Goal: Task Accomplishment & Management: Complete application form

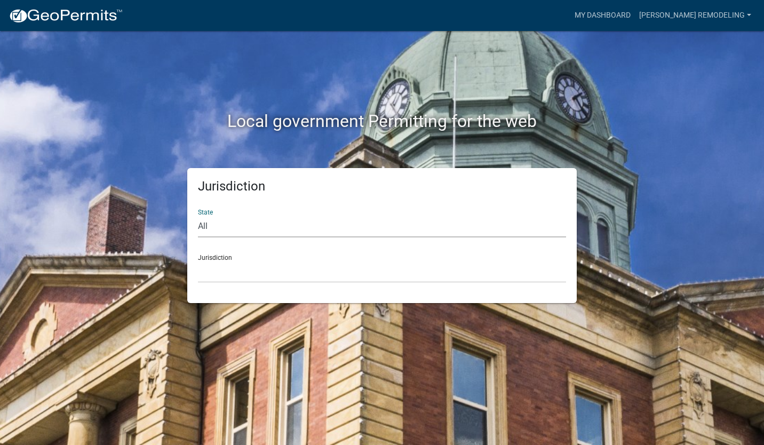
click at [278, 224] on select "All [US_STATE] [US_STATE] [US_STATE] [US_STATE] [US_STATE] [US_STATE] [US_STATE…" at bounding box center [382, 226] width 368 height 22
select select "[US_STATE]"
click at [198, 215] on select "All [US_STATE] [US_STATE] [US_STATE] [US_STATE] [US_STATE] [US_STATE] [US_STATE…" at bounding box center [382, 226] width 368 height 22
click at [246, 270] on select "City of [GEOGRAPHIC_DATA], [US_STATE] City of [GEOGRAPHIC_DATA], [US_STATE] Cit…" at bounding box center [382, 272] width 368 height 22
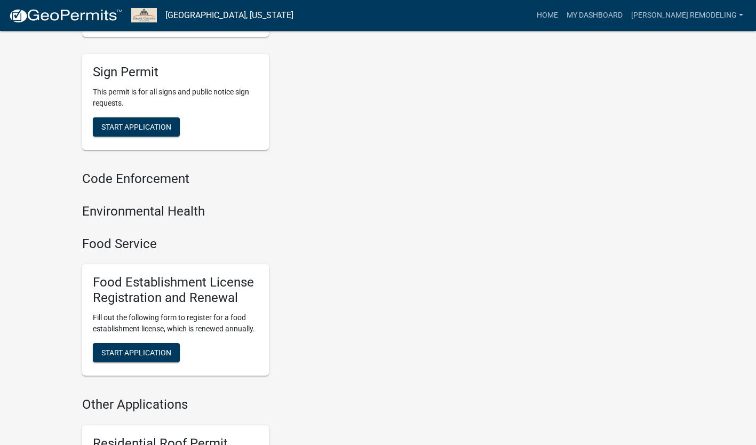
scroll to position [892, 0]
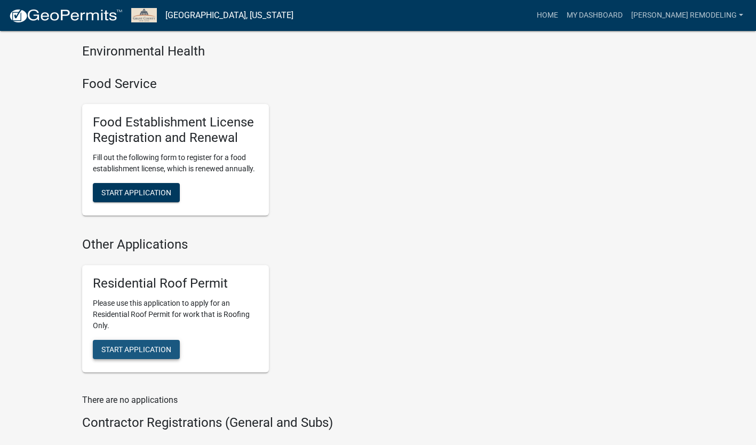
click at [142, 345] on span "Start Application" at bounding box center [136, 349] width 70 height 9
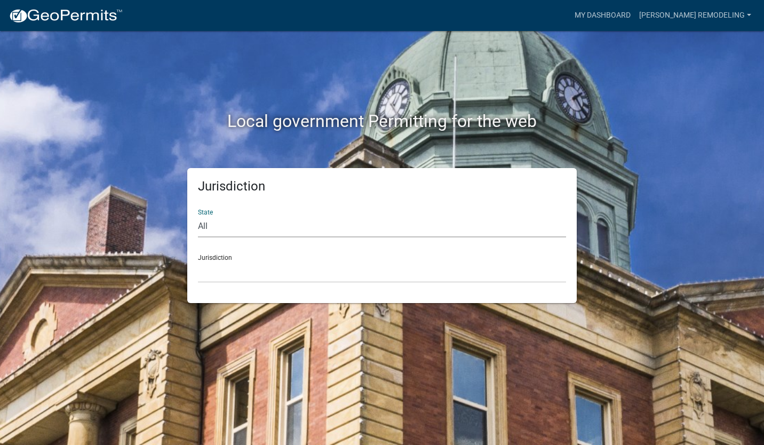
click at [239, 219] on select "All Colorado Georgia Indiana Iowa Kansas Minnesota Ohio South Carolina Wisconsin" at bounding box center [382, 226] width 368 height 22
select select "Indiana"
click at [198, 215] on select "All Colorado Georgia Indiana Iowa Kansas Minnesota Ohio South Carolina Wisconsin" at bounding box center [382, 226] width 368 height 22
click at [229, 276] on select "City of [GEOGRAPHIC_DATA], [US_STATE] City of [GEOGRAPHIC_DATA], [US_STATE] Cit…" at bounding box center [382, 272] width 368 height 22
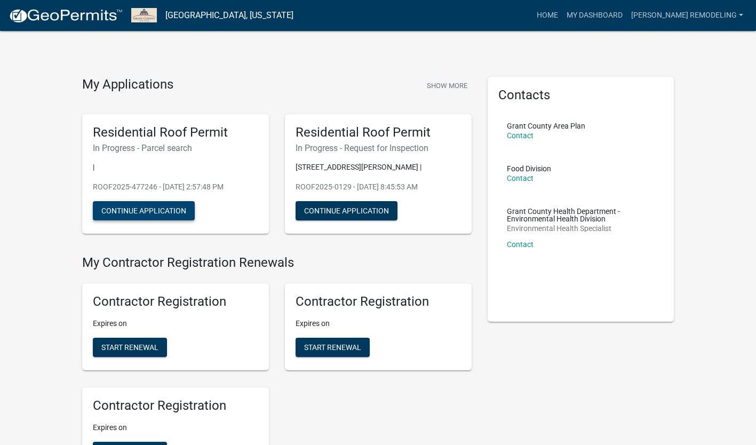
click at [152, 209] on button "Continue Application" at bounding box center [144, 210] width 102 height 19
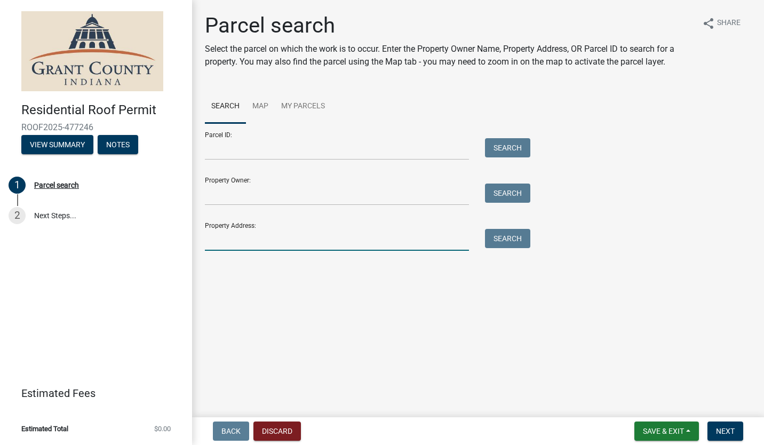
click at [239, 233] on input "Property Address:" at bounding box center [337, 240] width 264 height 22
click at [484, 89] on div "Parcel search Select the parcel on which the work is to occur. Enter the Proper…" at bounding box center [478, 136] width 562 height 247
click at [225, 237] on input "Property Address:" at bounding box center [337, 240] width 264 height 22
type input "2109 E Bradford Pike, Marion, IN, USA"
click at [500, 238] on button "Search" at bounding box center [507, 238] width 45 height 19
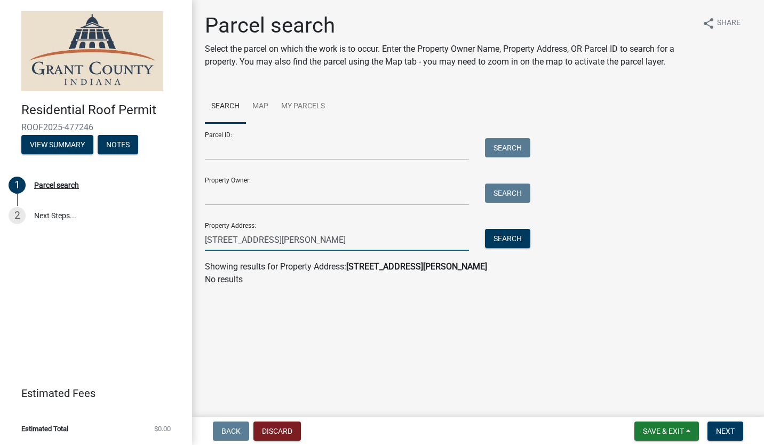
drag, startPoint x: 122, startPoint y: 237, endPoint x: 110, endPoint y: 234, distance: 12.0
click at [117, 237] on div "Residential Roof Permit ROOF2025-477246 View Summary Notes 1 Parcel search 2 Ne…" at bounding box center [382, 222] width 764 height 445
click at [363, 237] on input "2109 E Bradford Pike, Marion, IN, USA" at bounding box center [337, 240] width 264 height 22
drag, startPoint x: 363, startPoint y: 237, endPoint x: -2, endPoint y: 222, distance: 365.1
click at [0, 222] on html "Internet Explorer does NOT work with GeoPermits. Get a new browser for more sec…" at bounding box center [382, 222] width 764 height 445
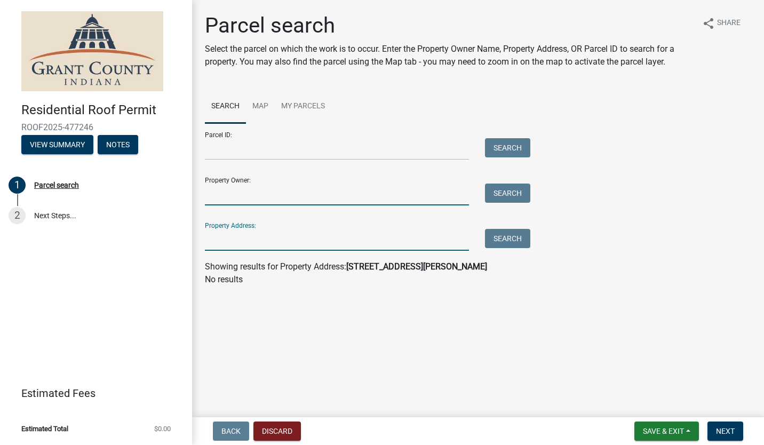
click at [302, 196] on input "Property Owner:" at bounding box center [337, 194] width 264 height 22
click at [257, 202] on input "Property Owner:" at bounding box center [337, 194] width 264 height 22
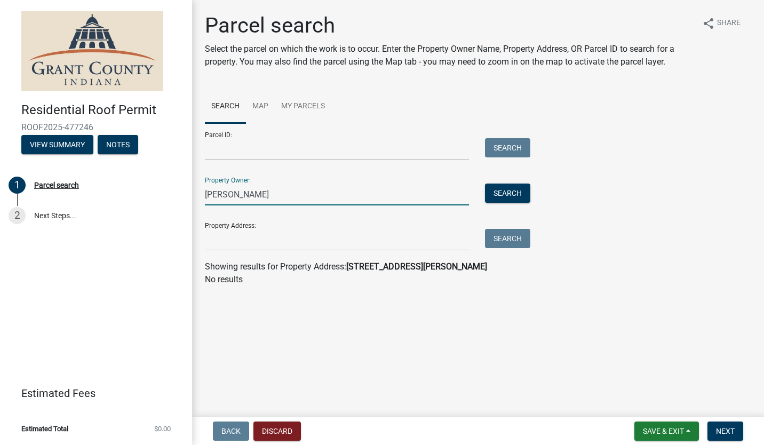
type input "egley"
click at [517, 190] on button "Search" at bounding box center [507, 192] width 45 height 19
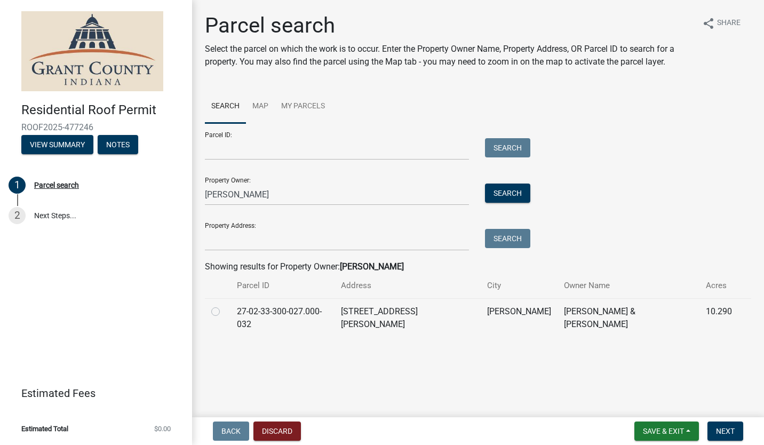
click at [211, 312] on td at bounding box center [218, 317] width 26 height 39
click at [224, 305] on label at bounding box center [224, 305] width 0 height 0
click at [224, 312] on input "radio" at bounding box center [227, 308] width 7 height 7
radio input "true"
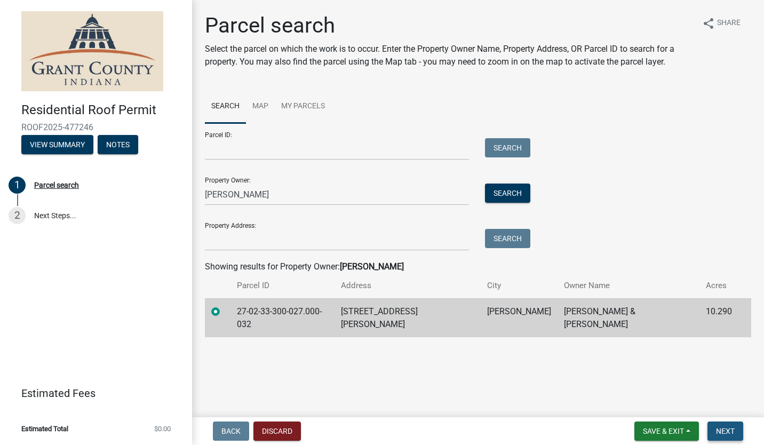
click at [715, 429] on button "Next" at bounding box center [725, 430] width 36 height 19
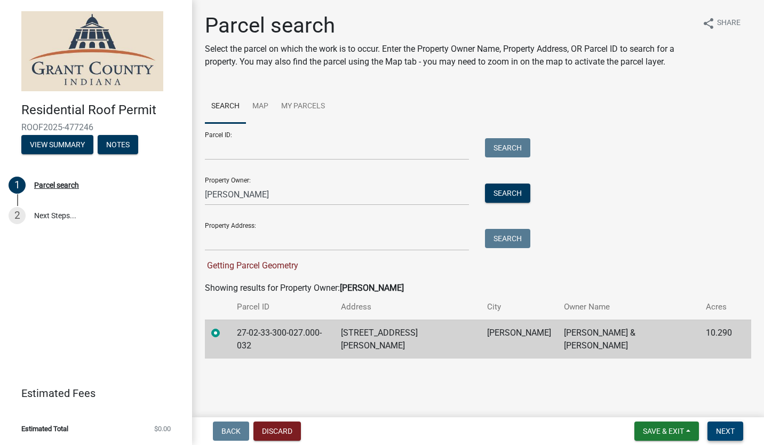
click at [726, 427] on span "Next" at bounding box center [725, 431] width 19 height 9
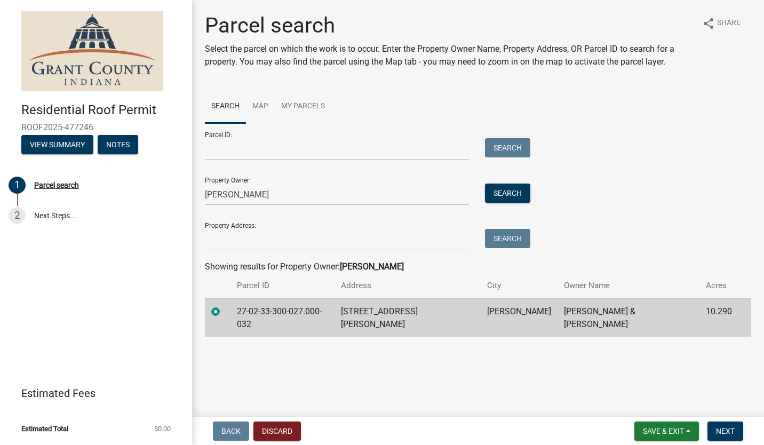
click at [599, 191] on div "Parcel ID: Search Property Owner: egley Search Property Address: Search" at bounding box center [478, 186] width 546 height 127
click at [730, 437] on button "Next" at bounding box center [725, 430] width 36 height 19
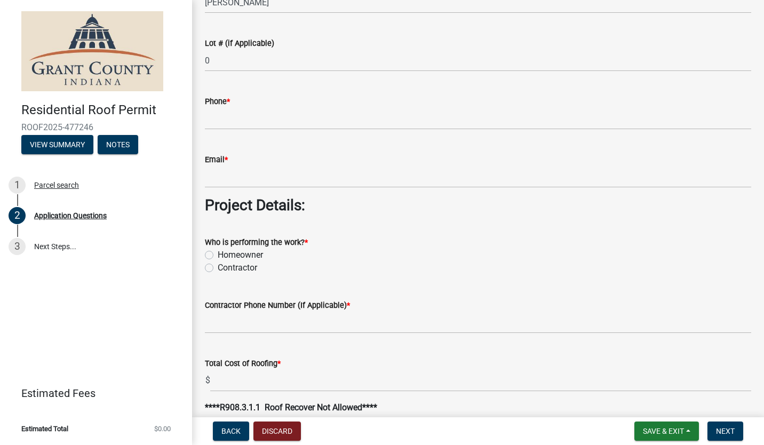
scroll to position [747, 0]
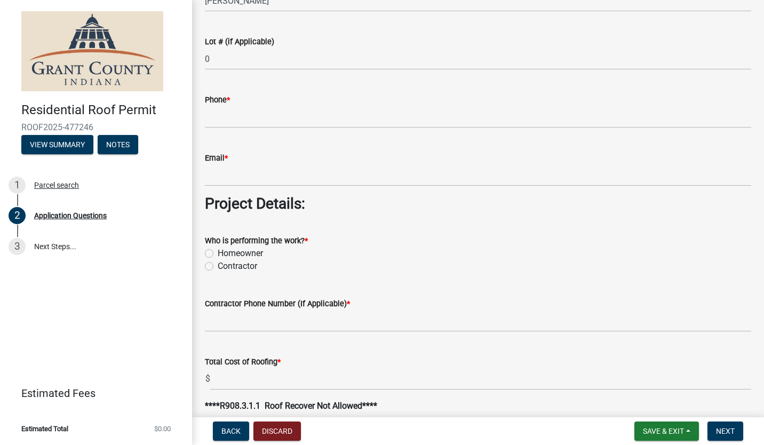
click at [213, 268] on div "Contractor" at bounding box center [478, 266] width 546 height 13
click at [218, 268] on label "Contractor" at bounding box center [237, 266] width 39 height 13
click at [218, 267] on input "Contractor" at bounding box center [221, 263] width 7 height 7
radio input "true"
click at [249, 319] on input "Contractor Phone Number (If Applicable) *" at bounding box center [478, 321] width 546 height 22
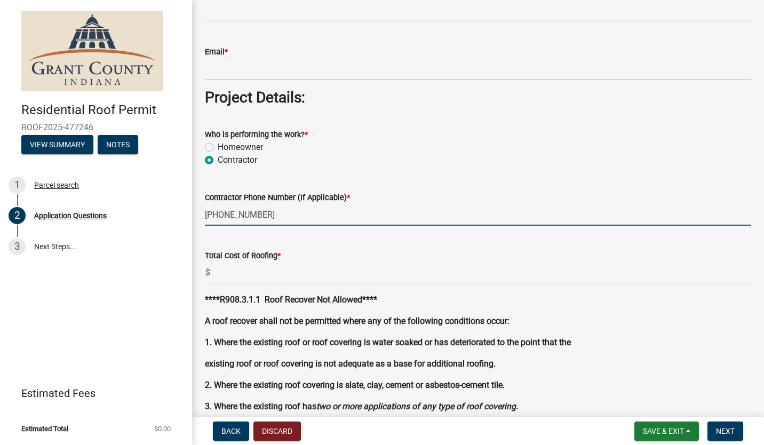
scroll to position [853, 0]
type input "765-661-1694"
click at [321, 273] on input "text" at bounding box center [480, 272] width 541 height 22
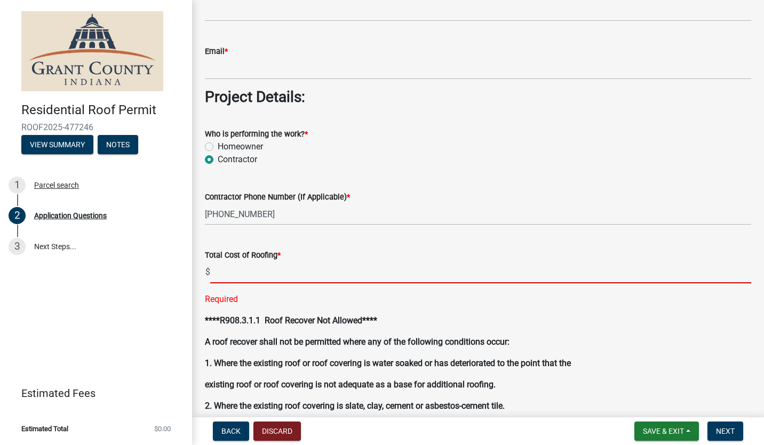
click at [307, 275] on input "text" at bounding box center [480, 272] width 541 height 22
type input "16353.00"
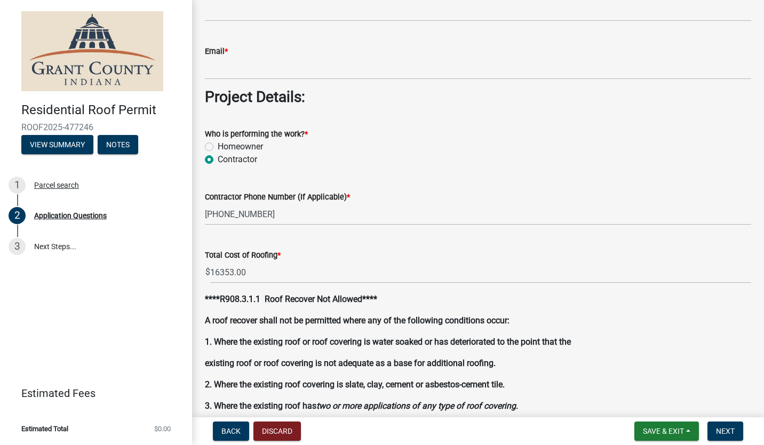
click at [638, 316] on div "****R908.3.1.1 Roof Recover Not Allowed**** A roof recover shall not be permitt…" at bounding box center [478, 352] width 546 height 119
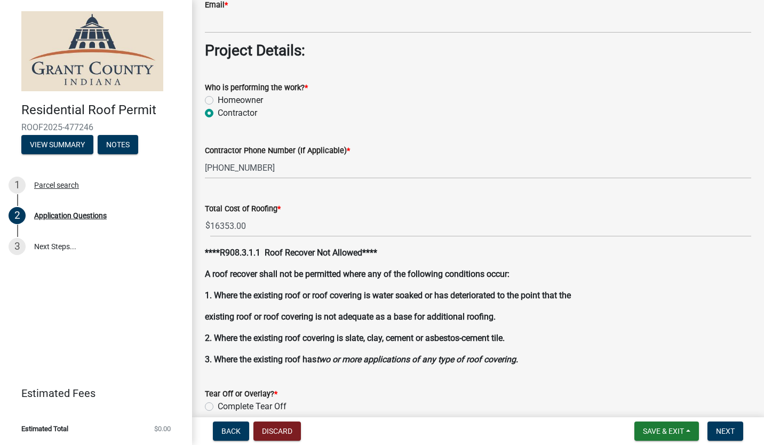
scroll to position [1013, 0]
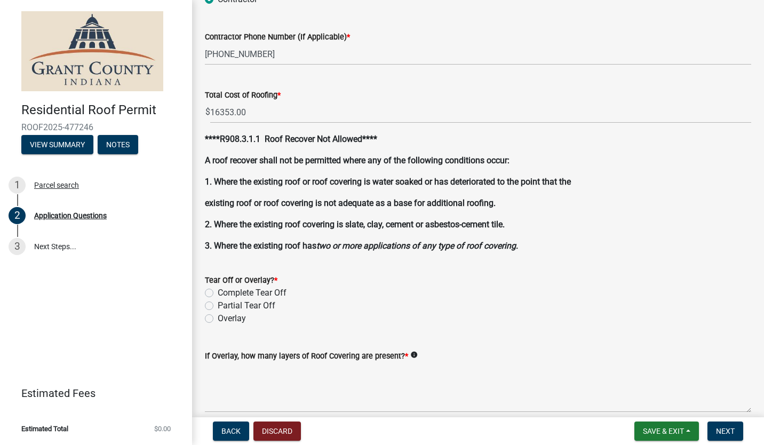
click at [218, 292] on label "Complete Tear Off" at bounding box center [252, 292] width 69 height 13
click at [218, 292] on input "Complete Tear Off" at bounding box center [221, 289] width 7 height 7
radio input "true"
click at [729, 431] on span "Next" at bounding box center [725, 431] width 19 height 9
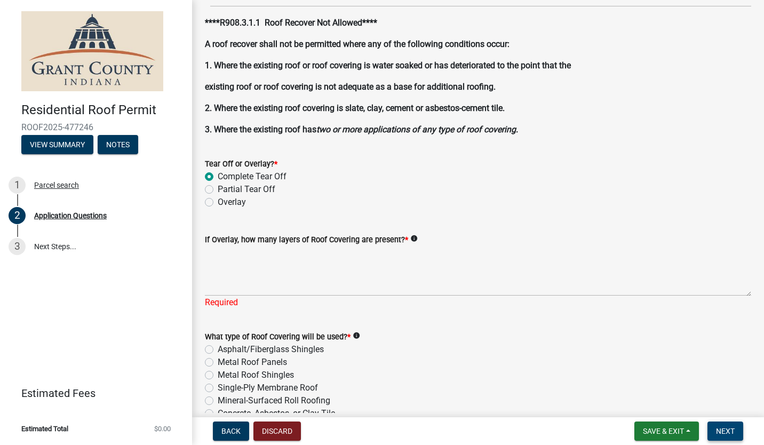
scroll to position [1167, 0]
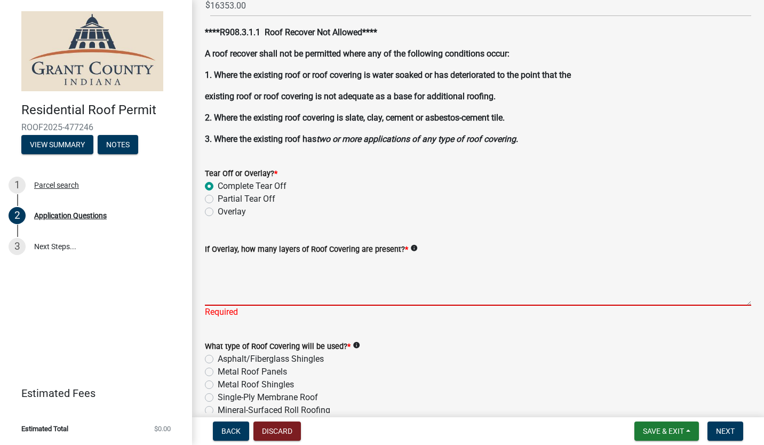
click at [268, 290] on textarea "If Overlay, how many layers of Roof Covering are present? *" at bounding box center [478, 280] width 546 height 50
click at [240, 297] on textarea "If Overlay, how many layers of Roof Covering are present? *" at bounding box center [478, 280] width 546 height 50
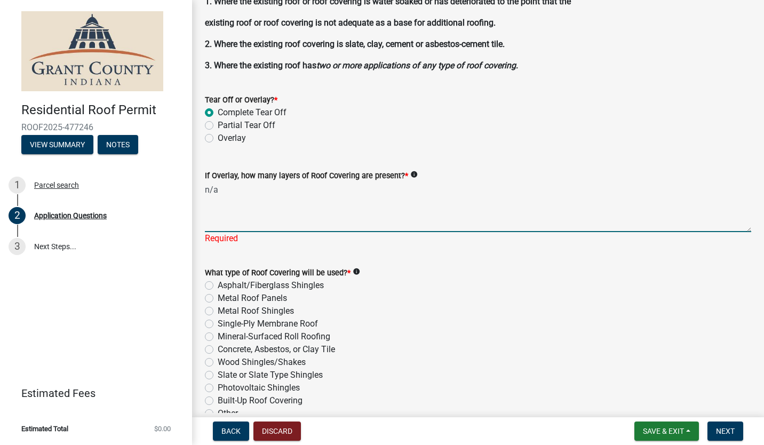
scroll to position [1274, 0]
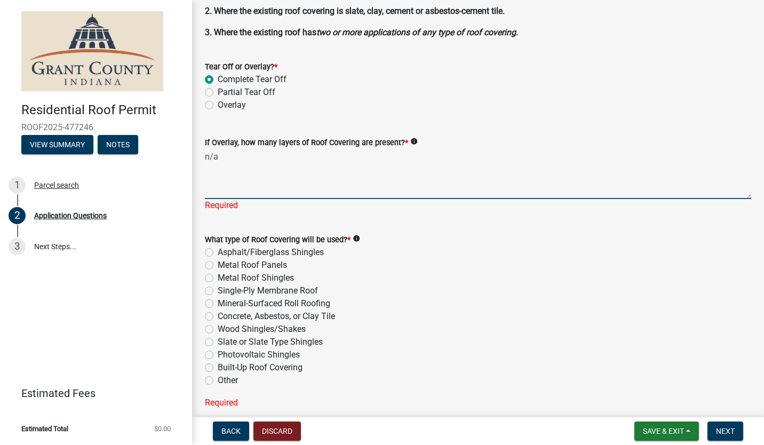
type textarea "n/a"
click at [411, 138] on icon "info" at bounding box center [413, 141] width 7 height 7
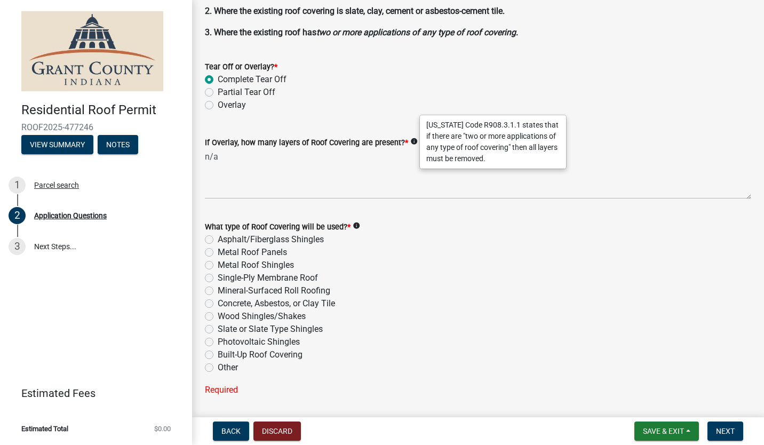
click at [218, 237] on label "Asphalt/Fiberglass Shingles" at bounding box center [271, 239] width 106 height 13
click at [218, 237] on input "Asphalt/Fiberglass Shingles" at bounding box center [221, 236] width 7 height 7
radio input "true"
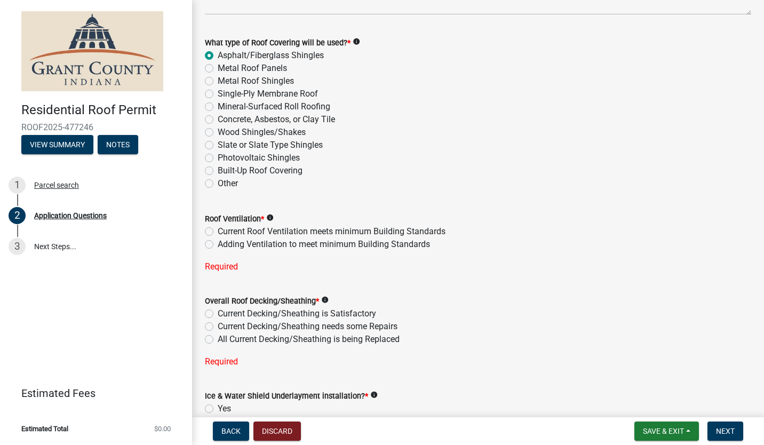
scroll to position [1487, 0]
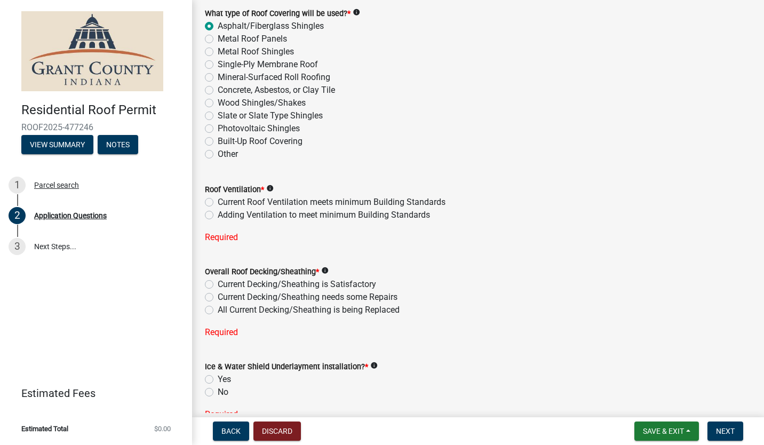
click at [688, 301] on div "Current Decking/Sheathing needs some Repairs" at bounding box center [478, 297] width 546 height 13
click at [665, 213] on div "Adding Ventilation to meet minimum Building Standards" at bounding box center [478, 215] width 546 height 13
click at [602, 263] on form "Overall Roof Decking/Sheathing * info Current Decking/Sheathing is Satisfactory…" at bounding box center [478, 284] width 546 height 64
click at [218, 214] on label "Adding Ventilation to meet minimum Building Standards" at bounding box center [324, 215] width 212 height 13
click at [218, 214] on input "Adding Ventilation to meet minimum Building Standards" at bounding box center [221, 212] width 7 height 7
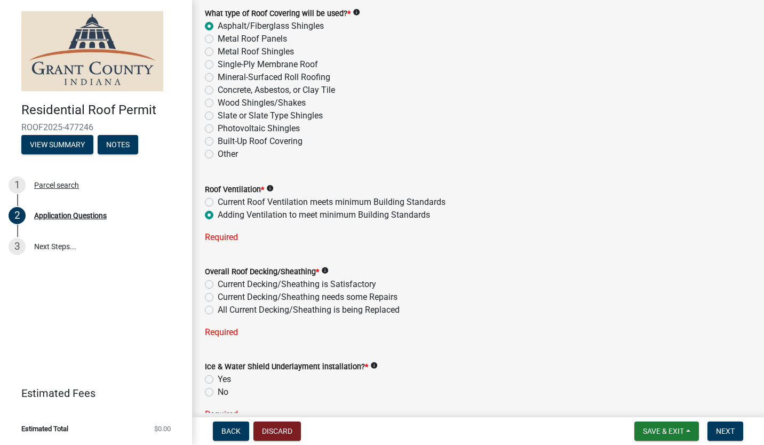
radio input "true"
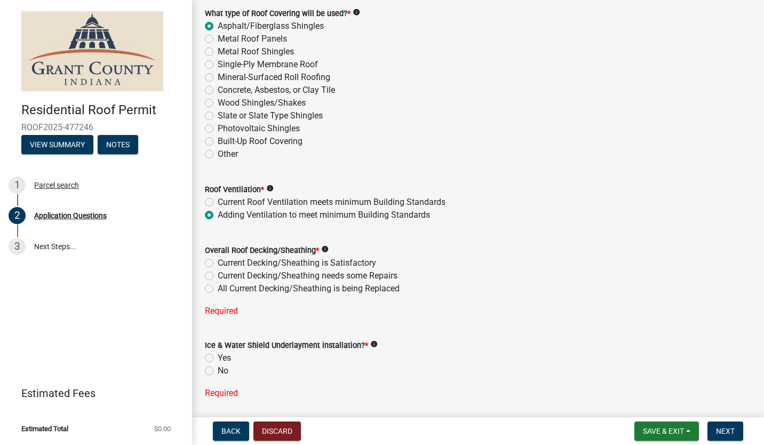
click at [218, 276] on label "Current Decking/Sheathing needs some Repairs" at bounding box center [308, 275] width 180 height 13
click at [218, 276] on input "Current Decking/Sheathing needs some Repairs" at bounding box center [221, 272] width 7 height 7
radio input "true"
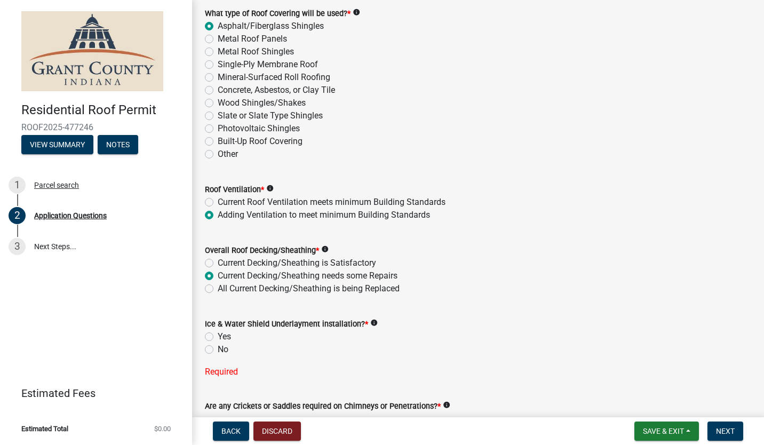
click at [218, 335] on label "Yes" at bounding box center [224, 336] width 13 height 13
click at [218, 335] on input "Yes" at bounding box center [221, 333] width 7 height 7
radio input "true"
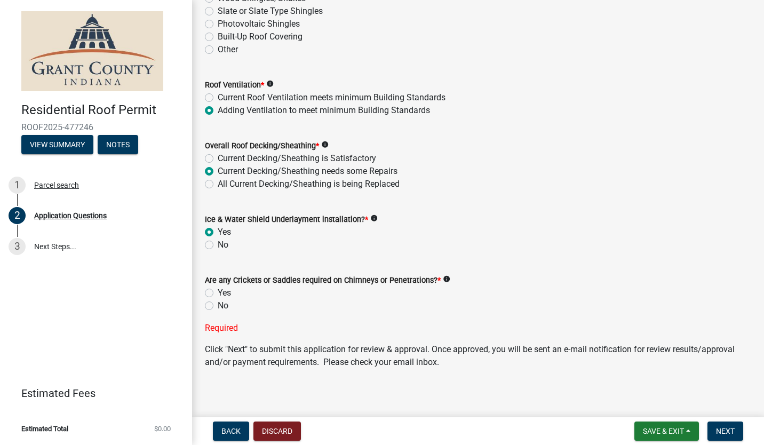
scroll to position [1594, 0]
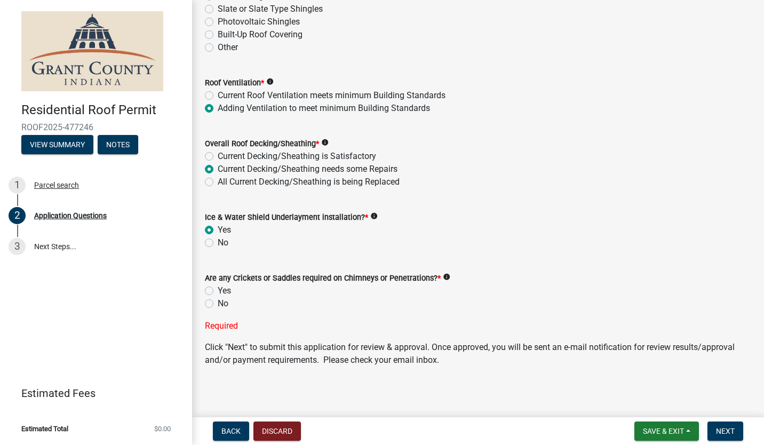
click at [444, 279] on icon "info" at bounding box center [446, 276] width 7 height 7
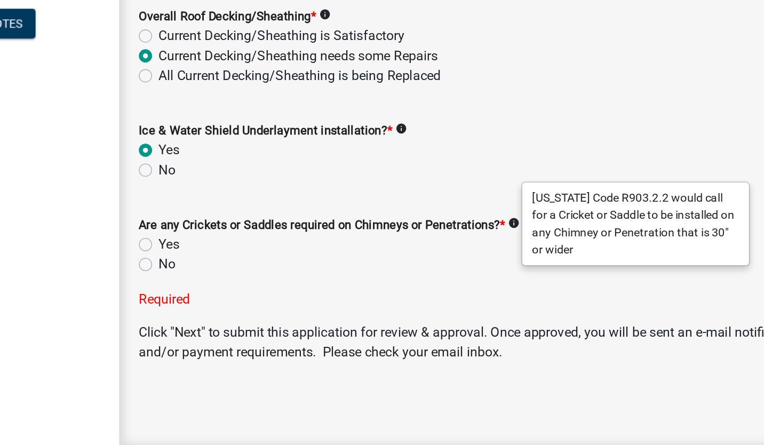
scroll to position [1595, 0]
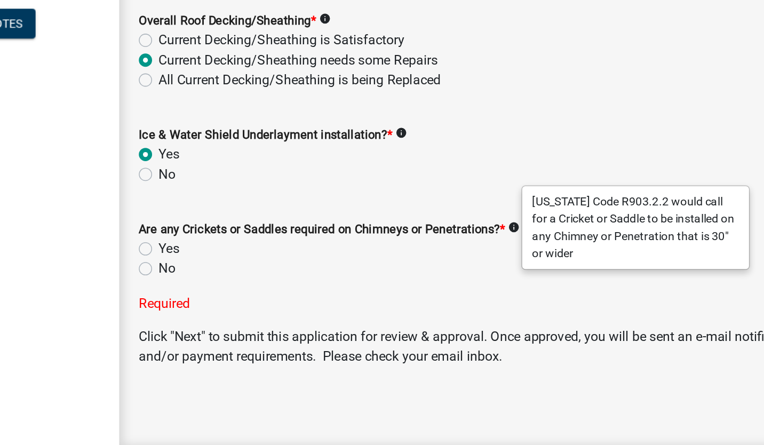
click at [218, 302] on label "No" at bounding box center [223, 302] width 11 height 13
click at [218, 302] on input "No" at bounding box center [221, 299] width 7 height 7
radio input "true"
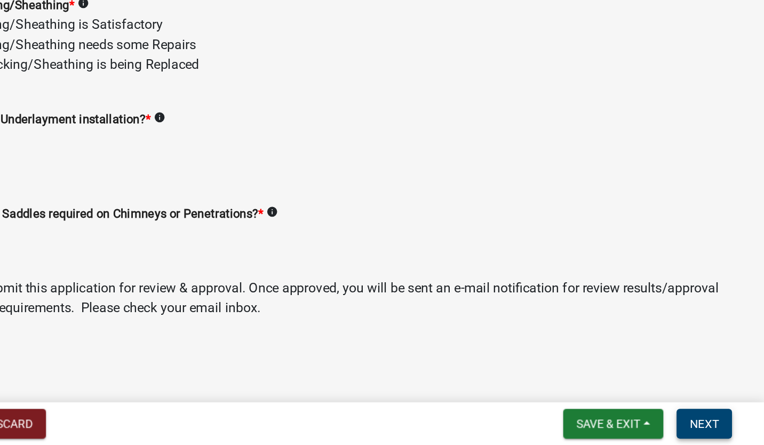
click at [729, 435] on button "Next" at bounding box center [725, 430] width 36 height 19
click at [730, 428] on span "Next" at bounding box center [725, 431] width 19 height 9
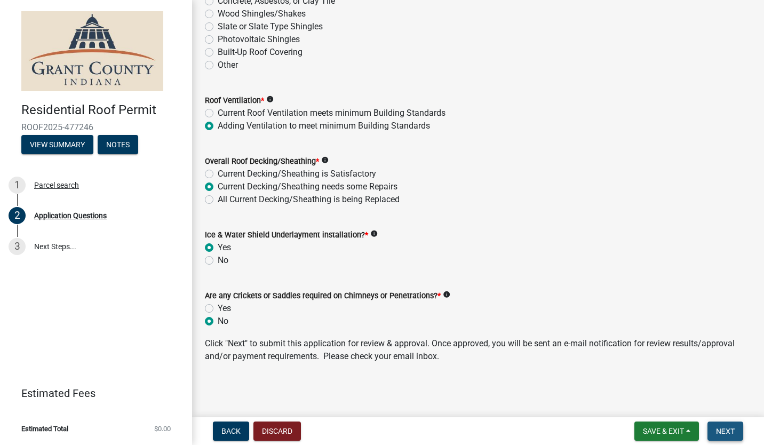
click at [725, 431] on span "Next" at bounding box center [725, 431] width 19 height 9
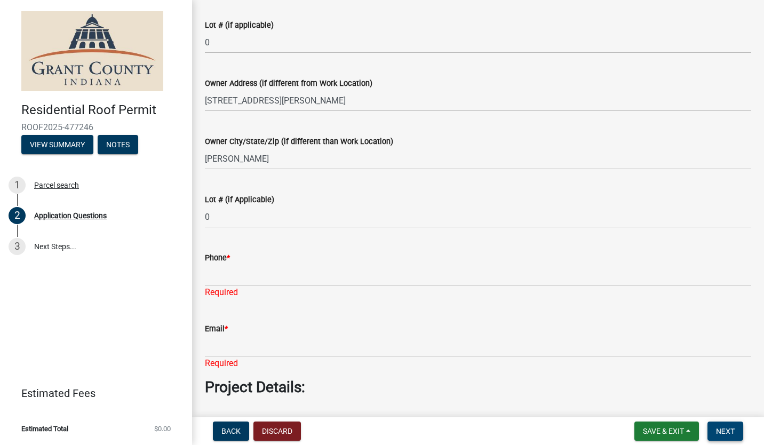
scroll to position [723, 0]
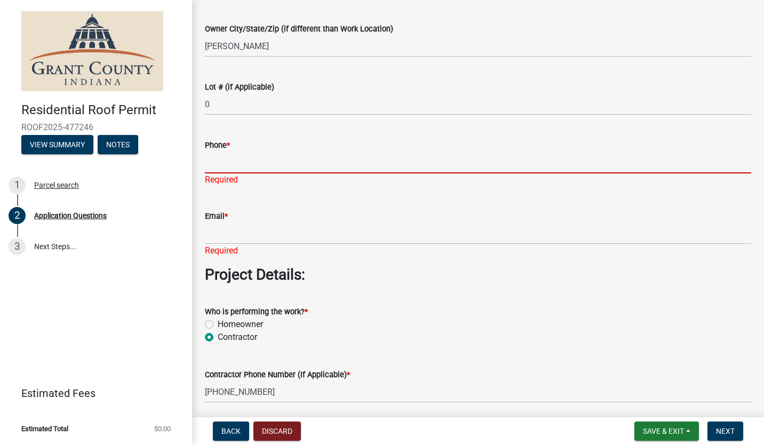
click at [252, 157] on input "Phone *" at bounding box center [478, 162] width 546 height 22
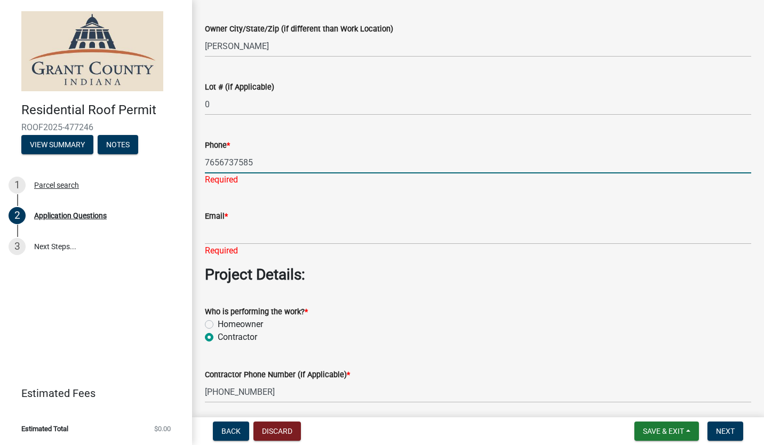
type input "7656737585"
click at [238, 238] on div "Email * Required" at bounding box center [478, 226] width 546 height 62
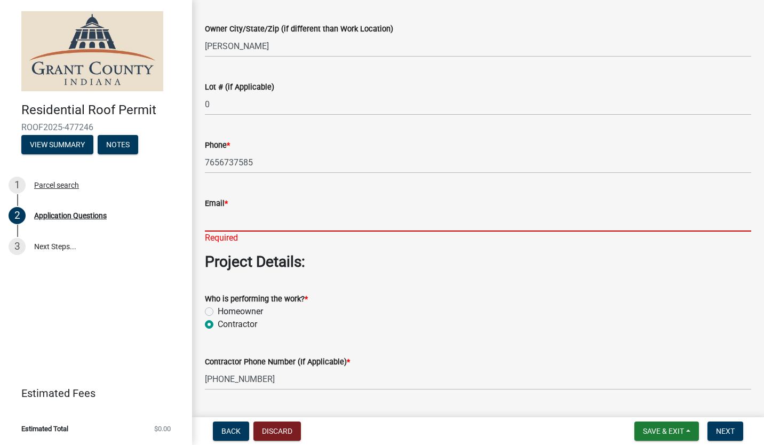
type input "tyler@garywilliamsremodeling.com"
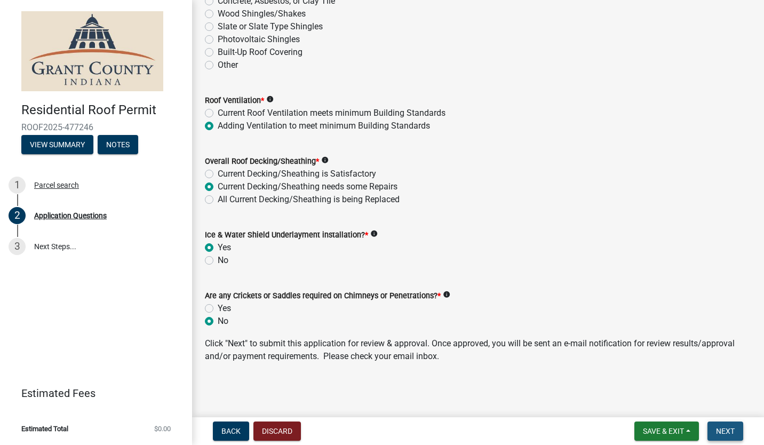
scroll to position [1550, 0]
click at [726, 425] on button "Next" at bounding box center [725, 430] width 36 height 19
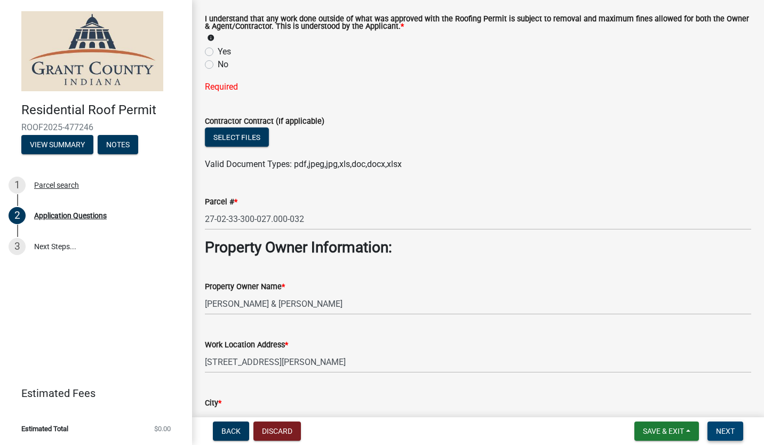
scroll to position [4, 0]
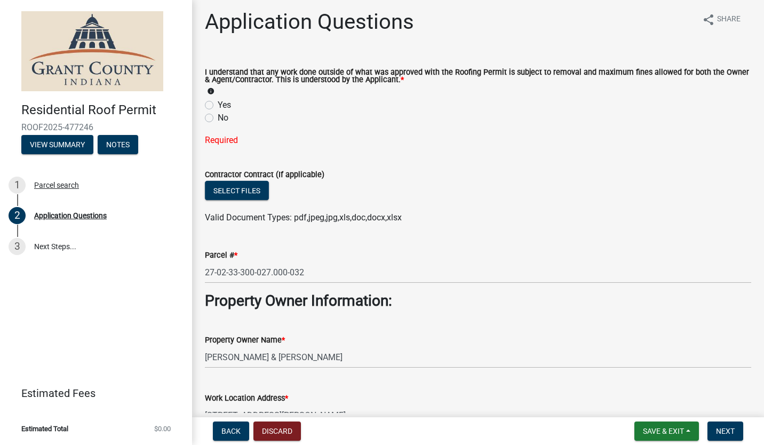
click at [218, 104] on label "Yes" at bounding box center [224, 105] width 13 height 13
click at [218, 104] on input "Yes" at bounding box center [221, 102] width 7 height 7
radio input "true"
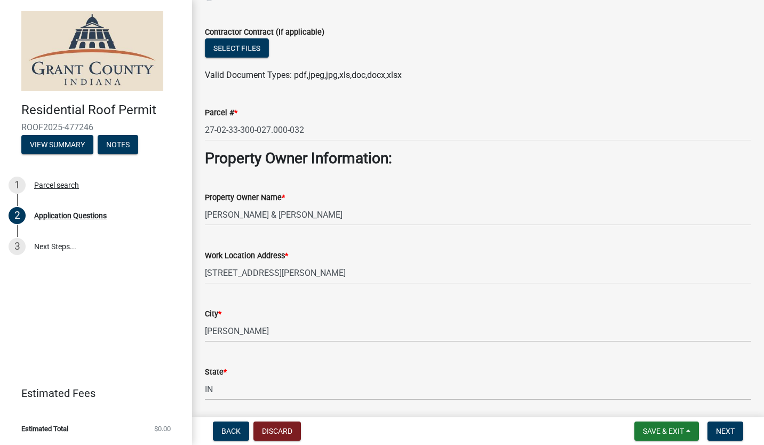
scroll to position [377, 0]
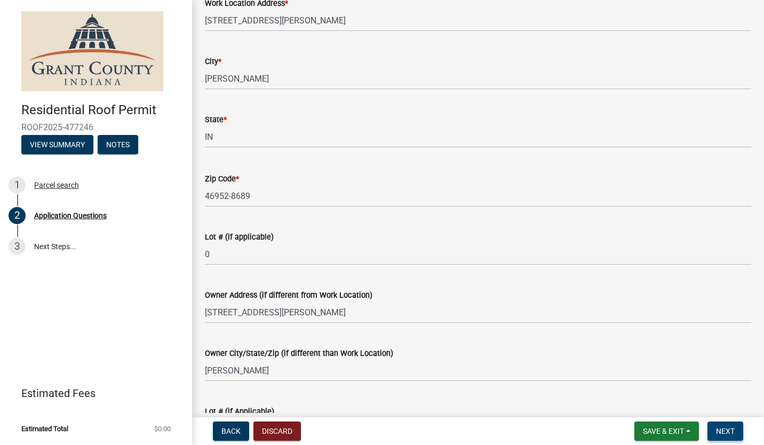
click at [725, 424] on button "Next" at bounding box center [725, 430] width 36 height 19
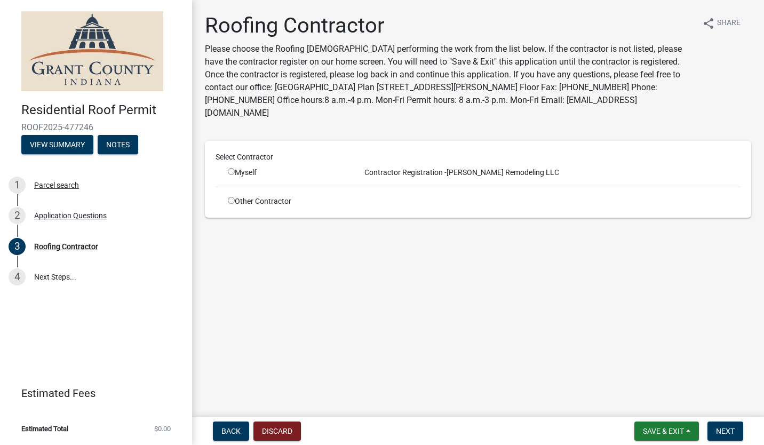
click at [234, 168] on input "radio" at bounding box center [231, 171] width 7 height 7
radio input "true"
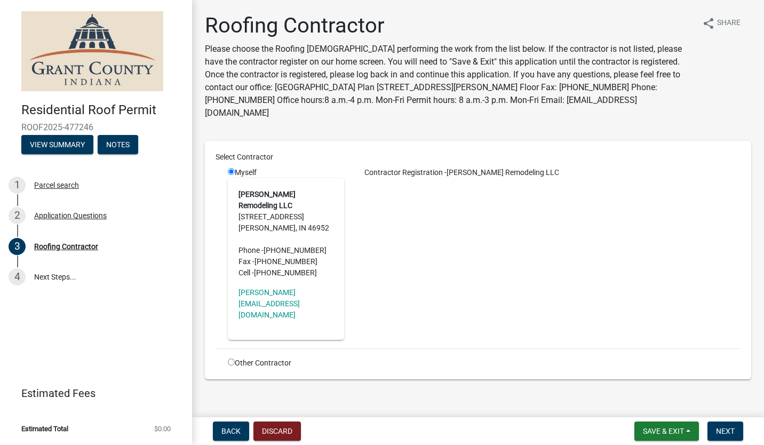
drag, startPoint x: 724, startPoint y: 425, endPoint x: 537, endPoint y: 394, distance: 189.6
click at [537, 394] on main "Roofing Contractor Please choose the Roofing Contractor performing the work fro…" at bounding box center [478, 206] width 572 height 413
click at [731, 430] on span "Next" at bounding box center [725, 431] width 19 height 9
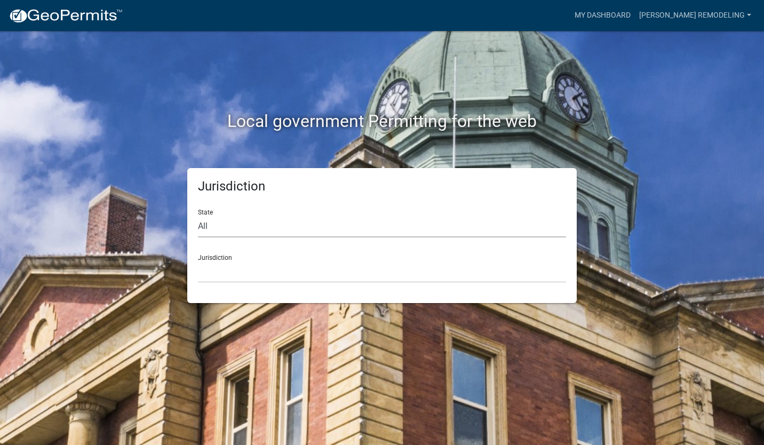
click at [267, 219] on select "All [US_STATE] [US_STATE] [US_STATE] [US_STATE] [US_STATE] [US_STATE] [US_STATE…" at bounding box center [382, 226] width 368 height 22
select select "[US_STATE]"
click at [198, 215] on select "All [US_STATE] [US_STATE] [US_STATE] [US_STATE] [US_STATE] [US_STATE] [US_STATE…" at bounding box center [382, 226] width 368 height 22
click at [243, 271] on select "City of [GEOGRAPHIC_DATA], [US_STATE] City of [GEOGRAPHIC_DATA], [US_STATE] Cit…" at bounding box center [382, 272] width 368 height 22
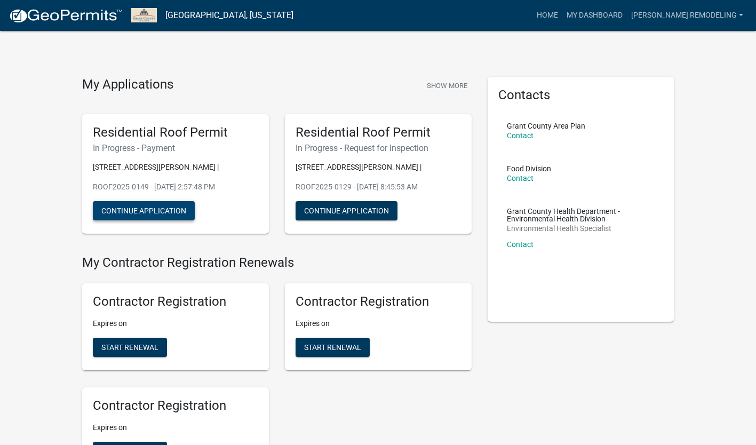
click at [163, 207] on button "Continue Application" at bounding box center [144, 210] width 102 height 19
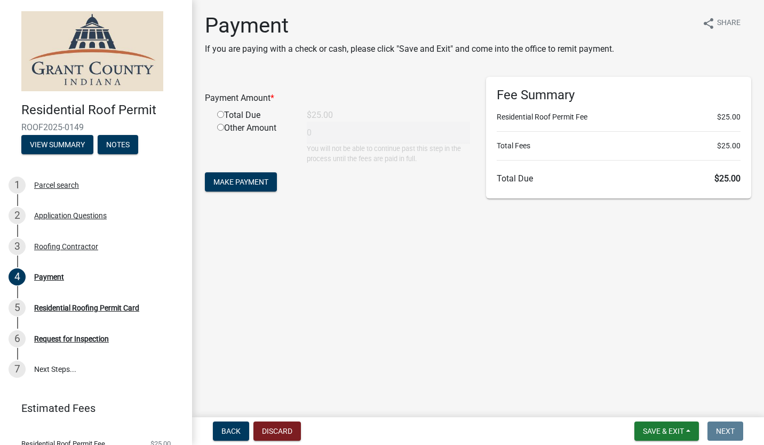
click at [220, 115] on input "radio" at bounding box center [220, 114] width 7 height 7
radio input "true"
type input "25"
click at [254, 180] on span "Make Payment" at bounding box center [240, 182] width 55 height 9
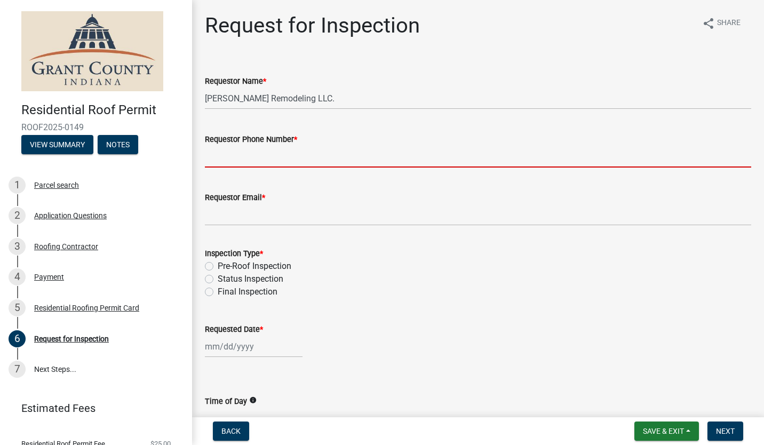
click at [338, 155] on input "Requestor Phone Number *" at bounding box center [478, 157] width 546 height 22
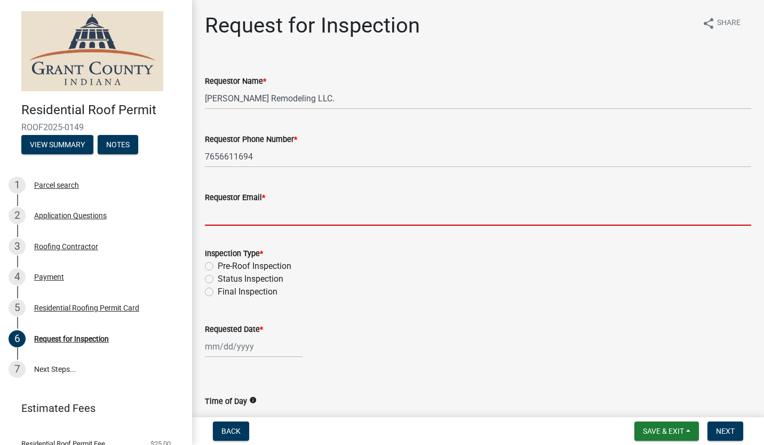
click at [261, 213] on input "Requestor Email *" at bounding box center [478, 215] width 546 height 22
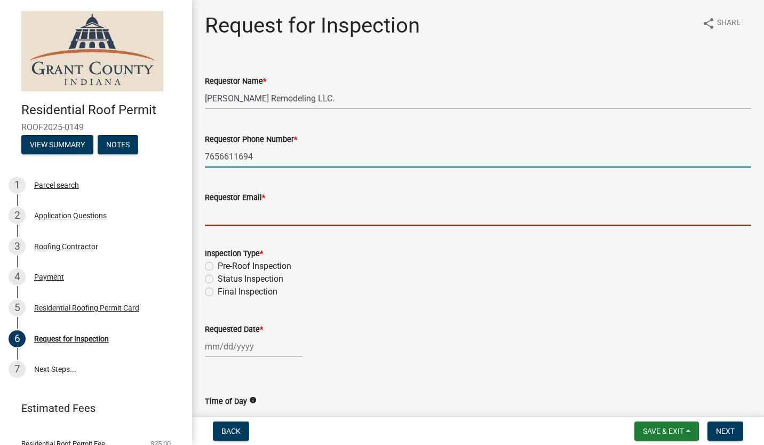
drag, startPoint x: 35, startPoint y: 145, endPoint x: 0, endPoint y: 143, distance: 35.2
click at [0, 143] on html "Internet Explorer does NOT work with GeoPermits. Get a new browser for more sec…" at bounding box center [382, 222] width 764 height 445
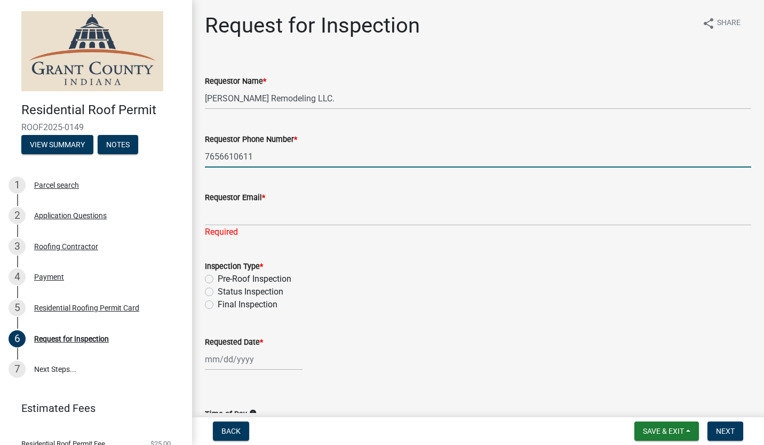
type input "7656610611"
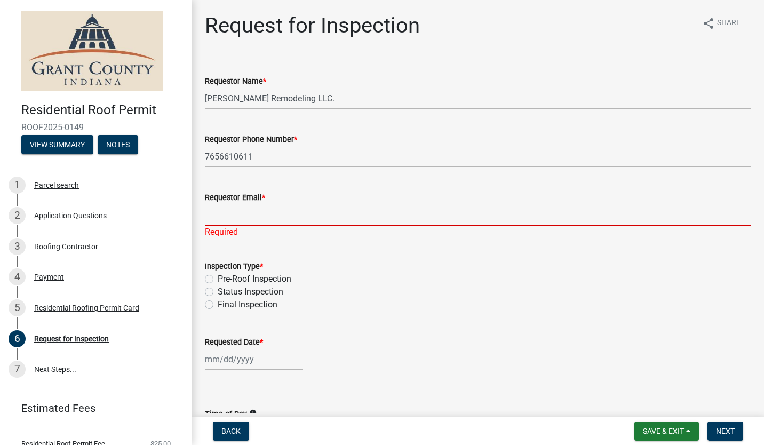
click at [228, 208] on input "Requestor Email *" at bounding box center [478, 215] width 546 height 22
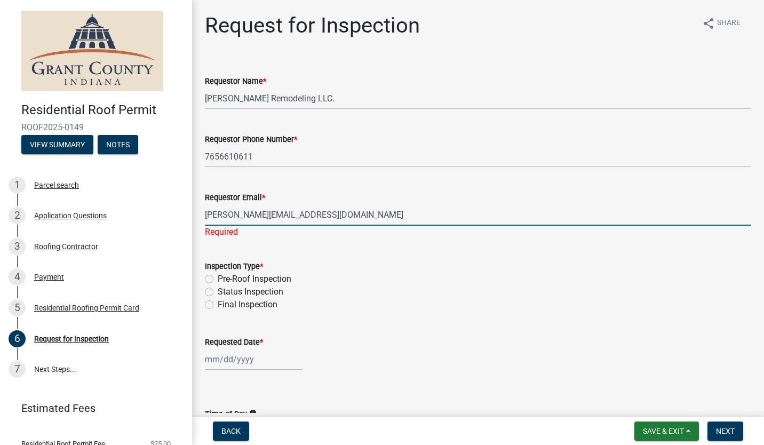
type input "tyler@garywilliamsremodeling.com"
type input "08/13/2025"
type input "tyler@garywilliamsremodeling.com"
select select "9"
select select "2025"
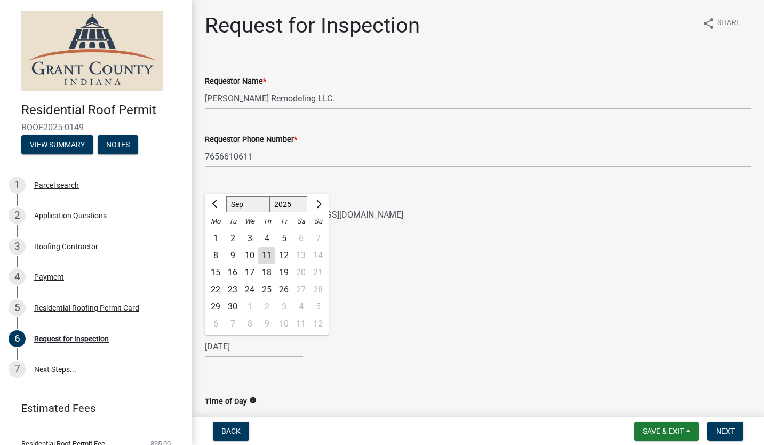
click at [284, 253] on div "12" at bounding box center [283, 255] width 17 height 17
type input "09/12/2025"
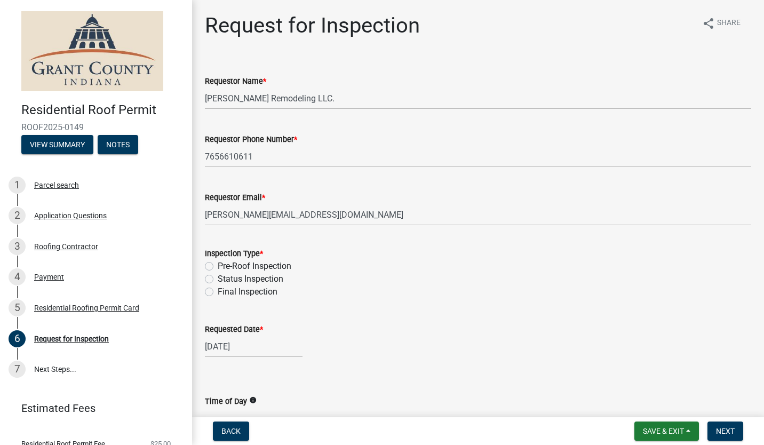
click at [215, 266] on div "Pre-Roof Inspection" at bounding box center [478, 266] width 546 height 13
click at [218, 266] on label "Pre-Roof Inspection" at bounding box center [255, 266] width 74 height 13
click at [218, 266] on input "Pre-Roof Inspection" at bounding box center [221, 263] width 7 height 7
radio input "true"
click at [377, 325] on div "Requested Date *" at bounding box center [478, 329] width 546 height 13
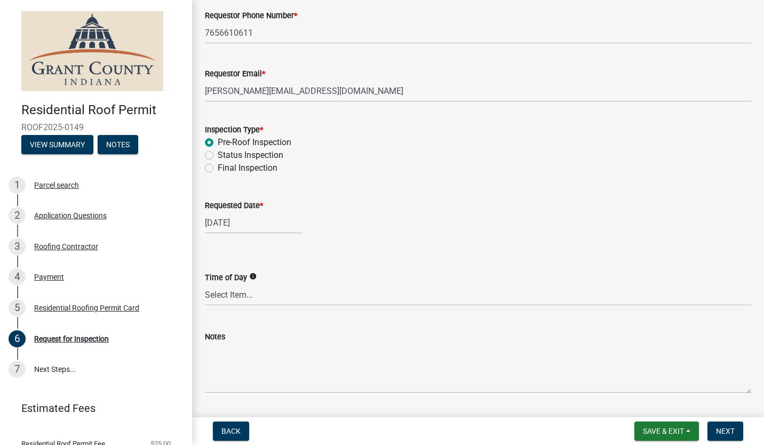
scroll to position [154, 0]
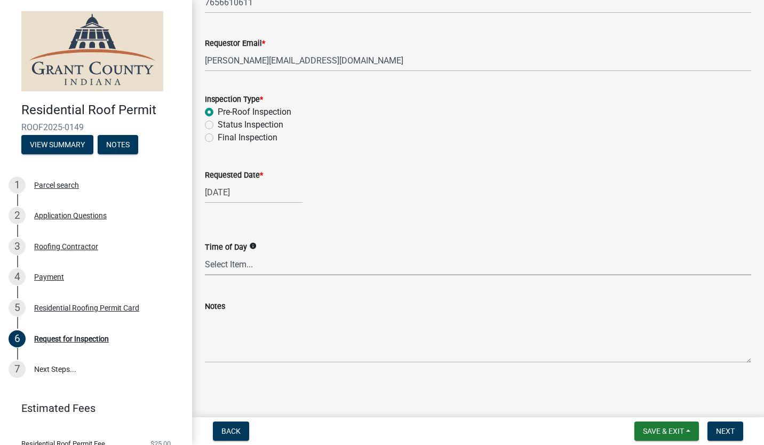
click at [271, 265] on select "Select Item... AM PM Anytime" at bounding box center [478, 264] width 546 height 22
click at [205, 253] on select "Select Item... AM PM Anytime" at bounding box center [478, 264] width 546 height 22
select select "2076309e-35fa-447a-a87e-2d59a2fccc53"
click at [255, 355] on textarea "Notes" at bounding box center [478, 338] width 546 height 50
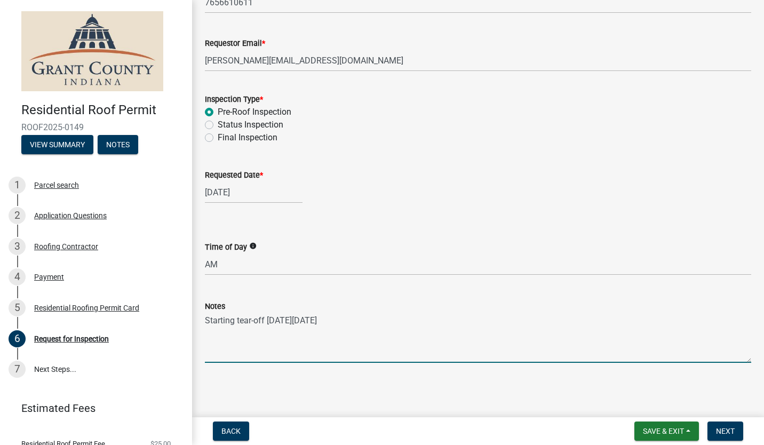
type textarea "Starting tear-off on Mon, 9/15"
click at [723, 431] on span "Next" at bounding box center [725, 431] width 19 height 9
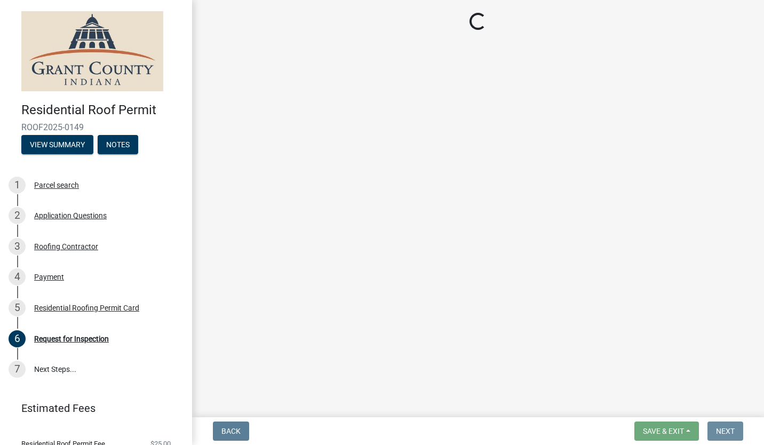
scroll to position [0, 0]
